Goal: Entertainment & Leisure: Consume media (video, audio)

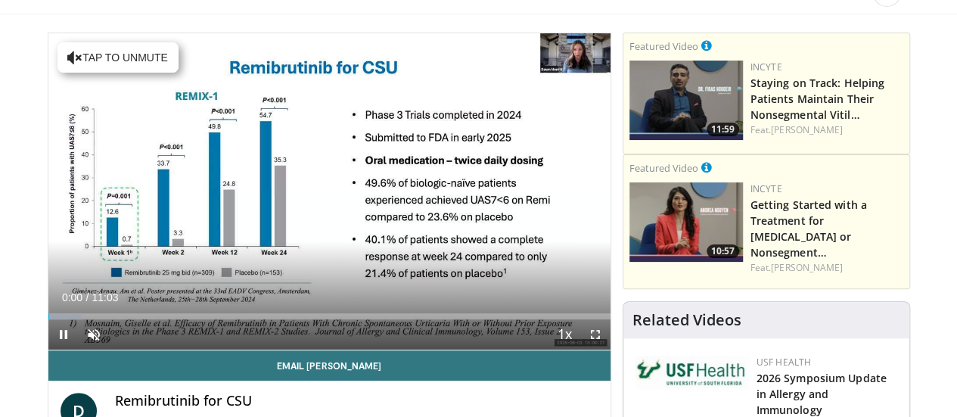
scroll to position [88, 0]
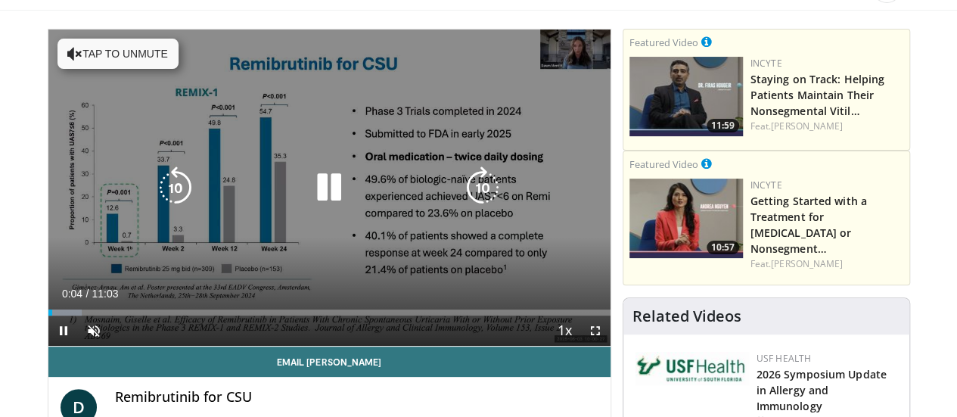
click at [279, 264] on div "10 seconds Tap to unmute" at bounding box center [329, 187] width 562 height 316
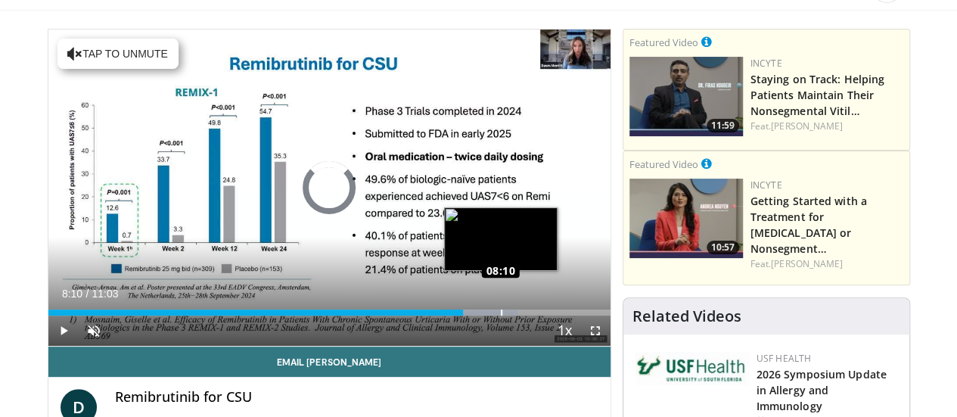
drag, startPoint x: 20, startPoint y: 337, endPoint x: 460, endPoint y: 335, distance: 440.2
click at [460, 315] on div "Loaded : 83.66% 08:10 08:10" at bounding box center [329, 308] width 562 height 14
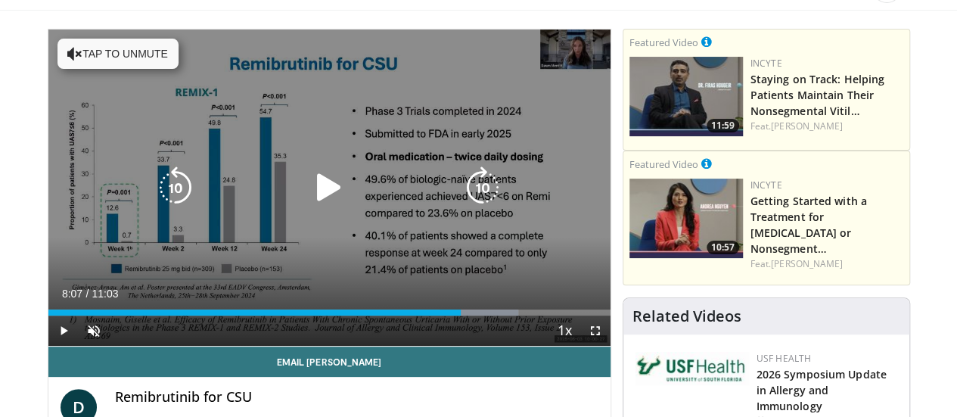
click at [310, 203] on icon "Video Player" at bounding box center [329, 187] width 42 height 42
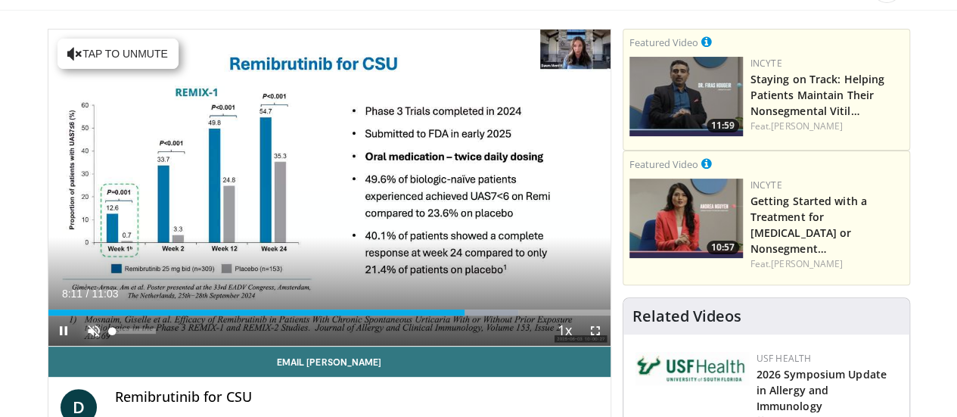
click at [79, 346] on span "Video Player" at bounding box center [94, 330] width 30 height 30
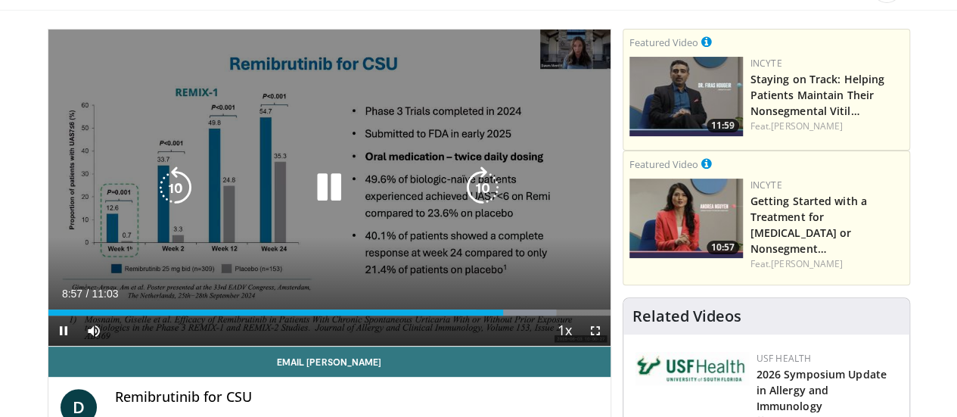
click at [310, 229] on div "10 seconds Tap to unmute" at bounding box center [329, 187] width 562 height 316
